Goal: Obtain resource: Obtain resource

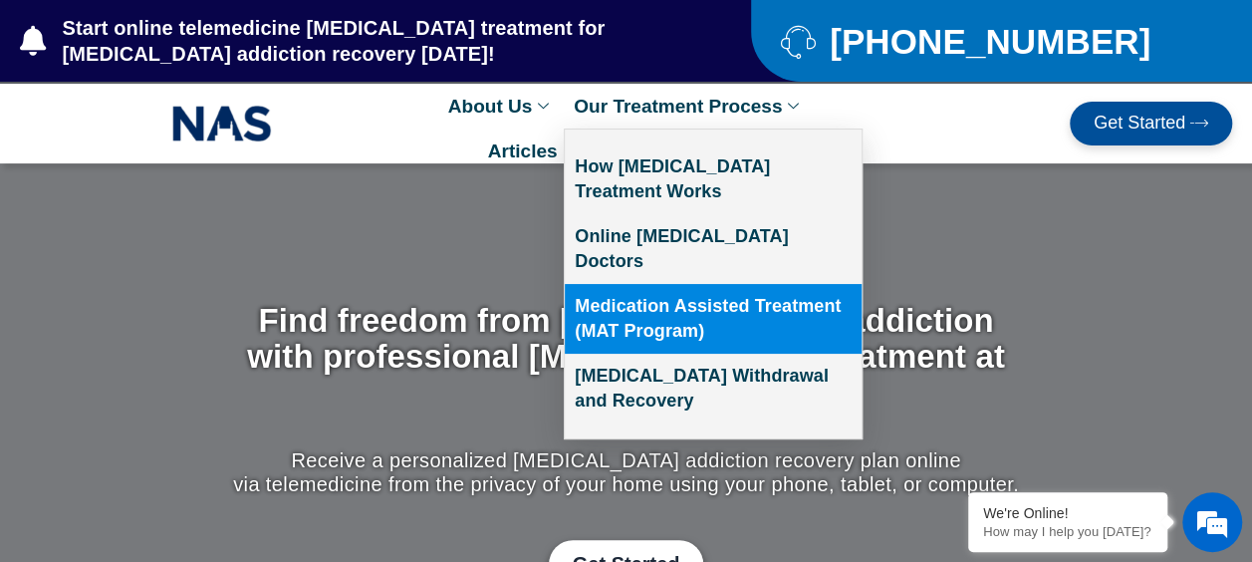
click at [687, 284] on link "Medication Assisted Treatment (MAT Program)" at bounding box center [713, 319] width 297 height 70
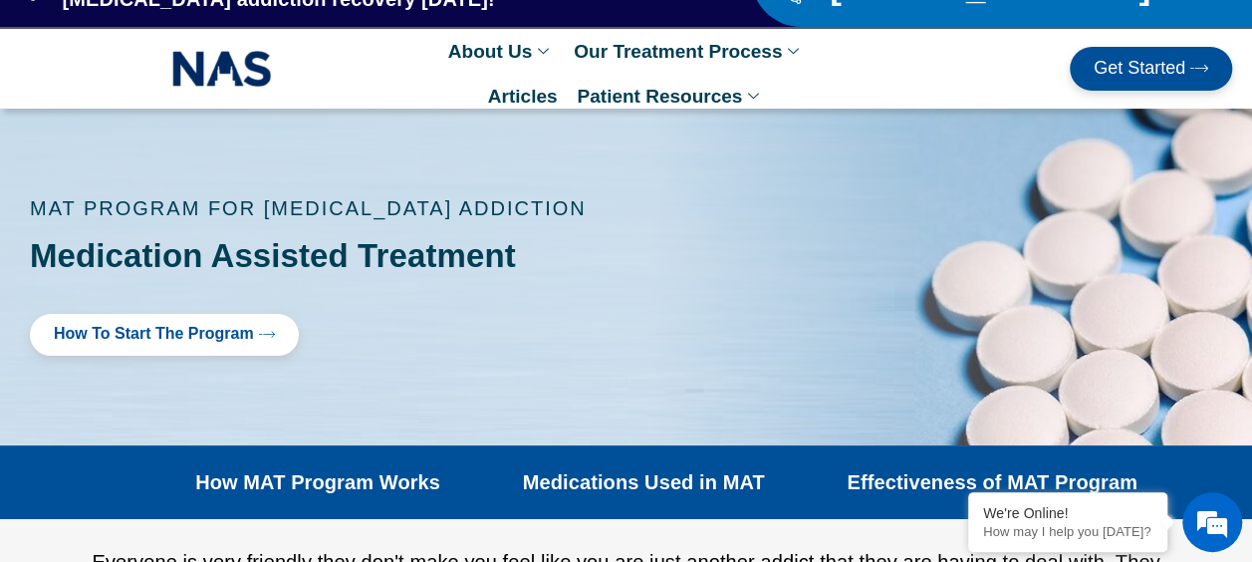
scroll to position [100, 0]
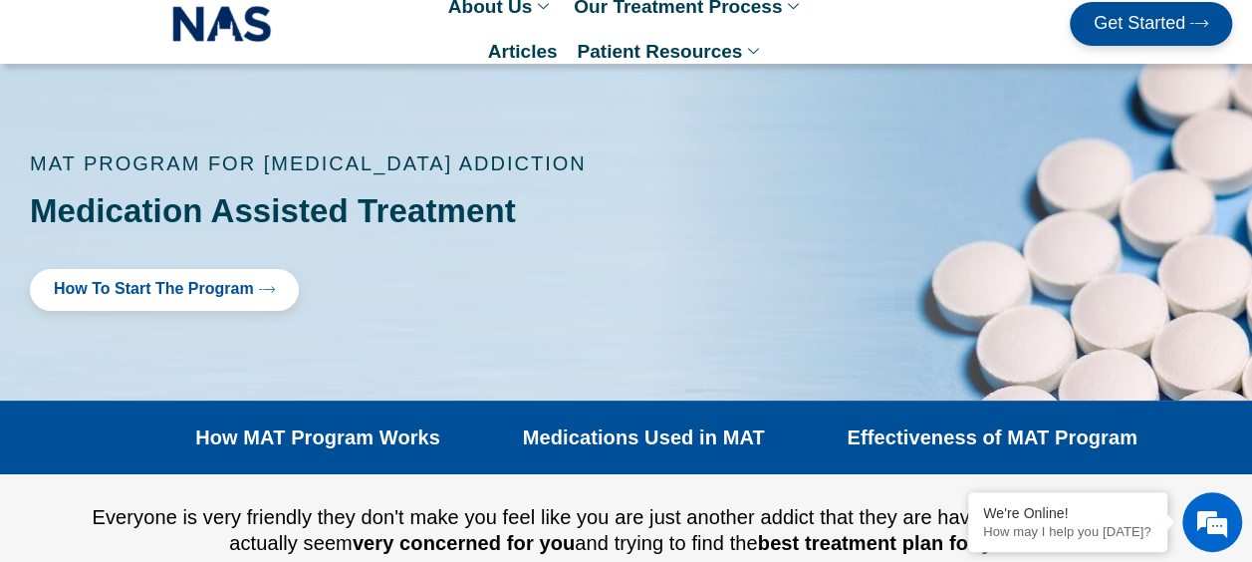
click at [1141, 12] on link "Get Started" at bounding box center [1151, 24] width 162 height 44
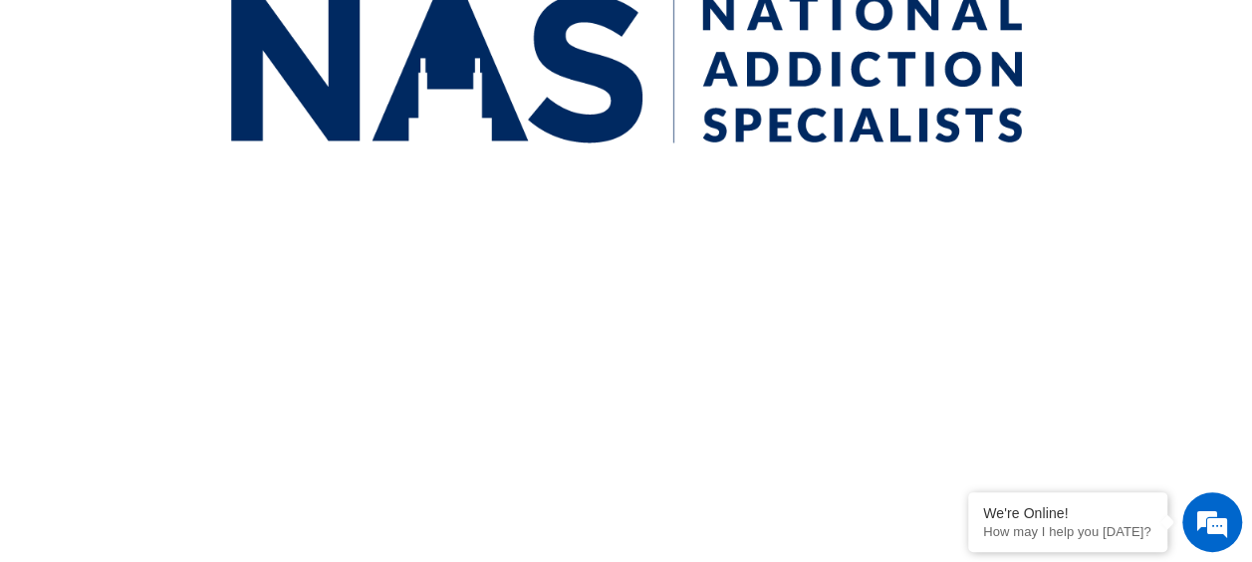
scroll to position [801, 0]
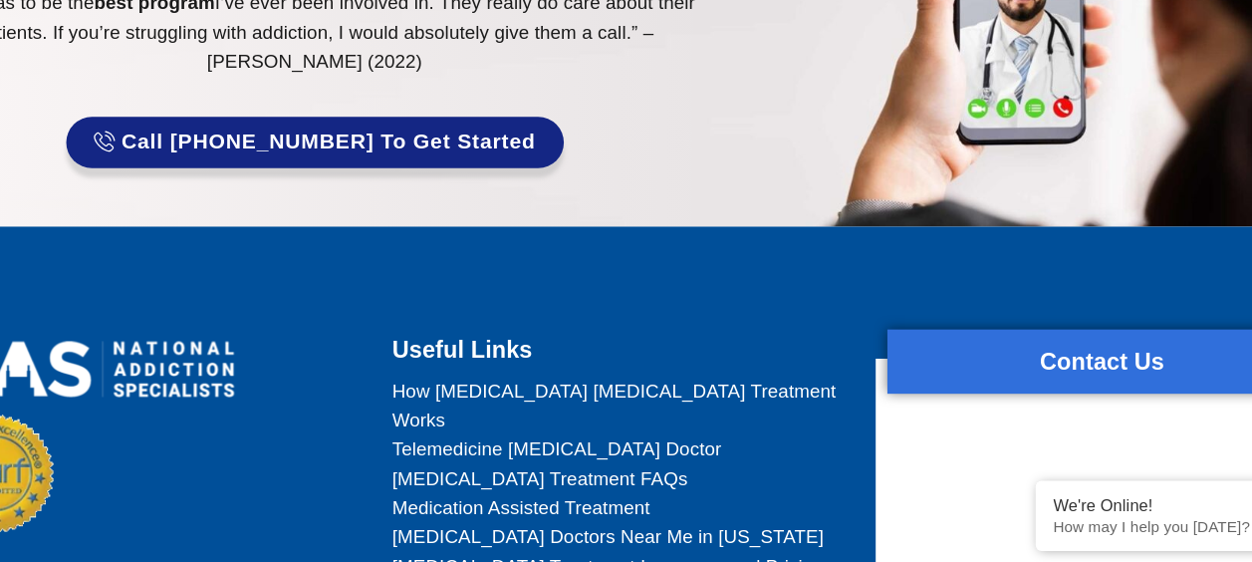
scroll to position [1068, 0]
